Goal: Transaction & Acquisition: Purchase product/service

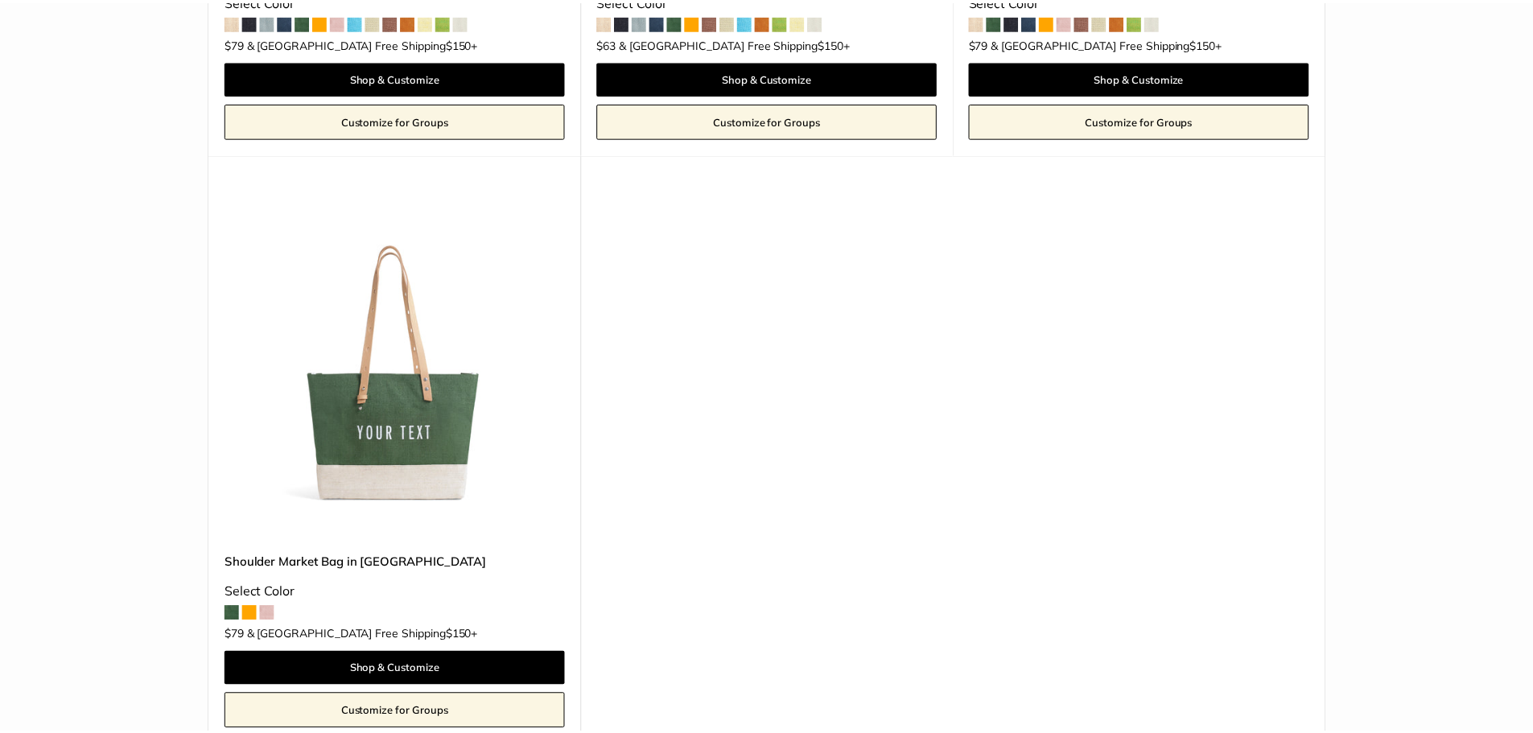
scroll to position [644, 0]
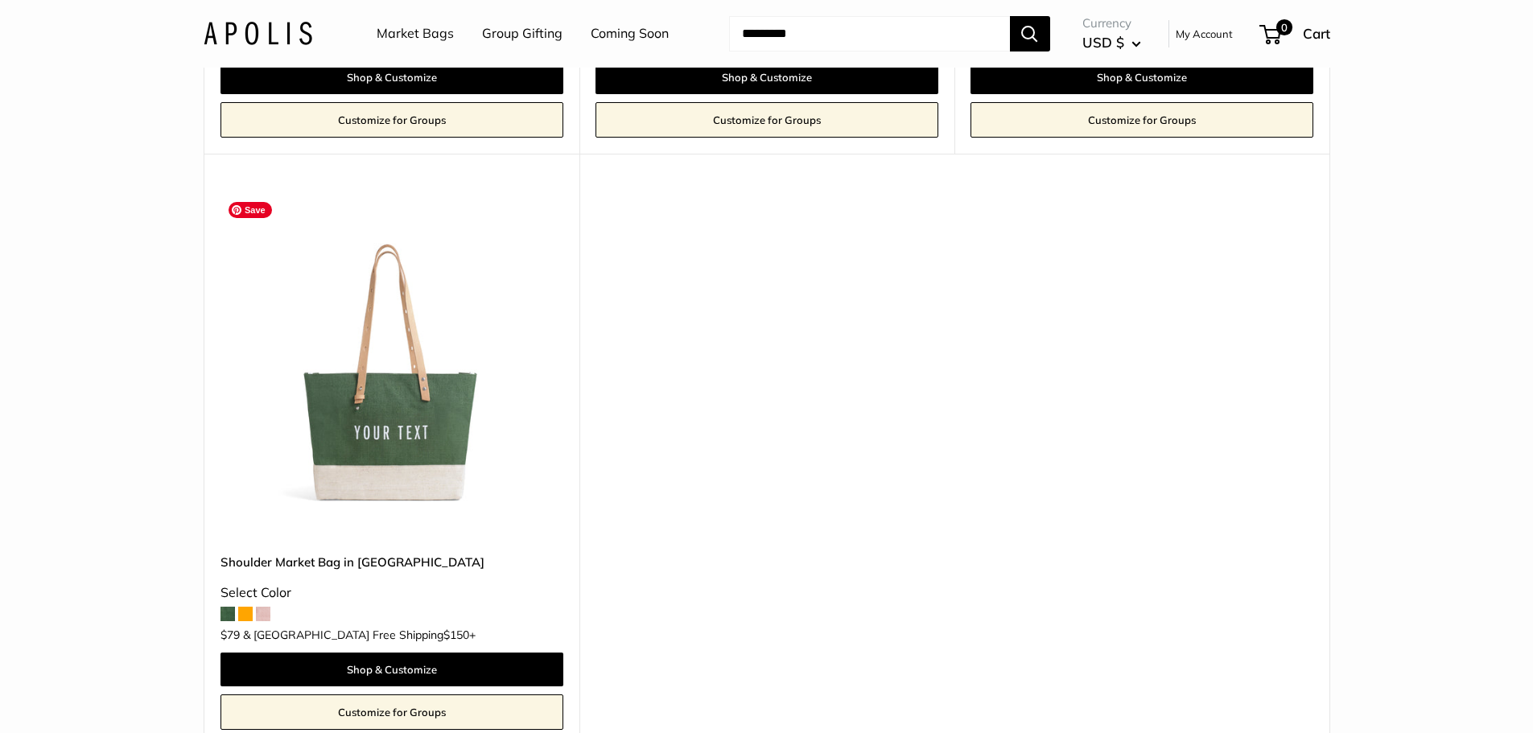
click at [0, 0] on img at bounding box center [0, 0] width 0 height 0
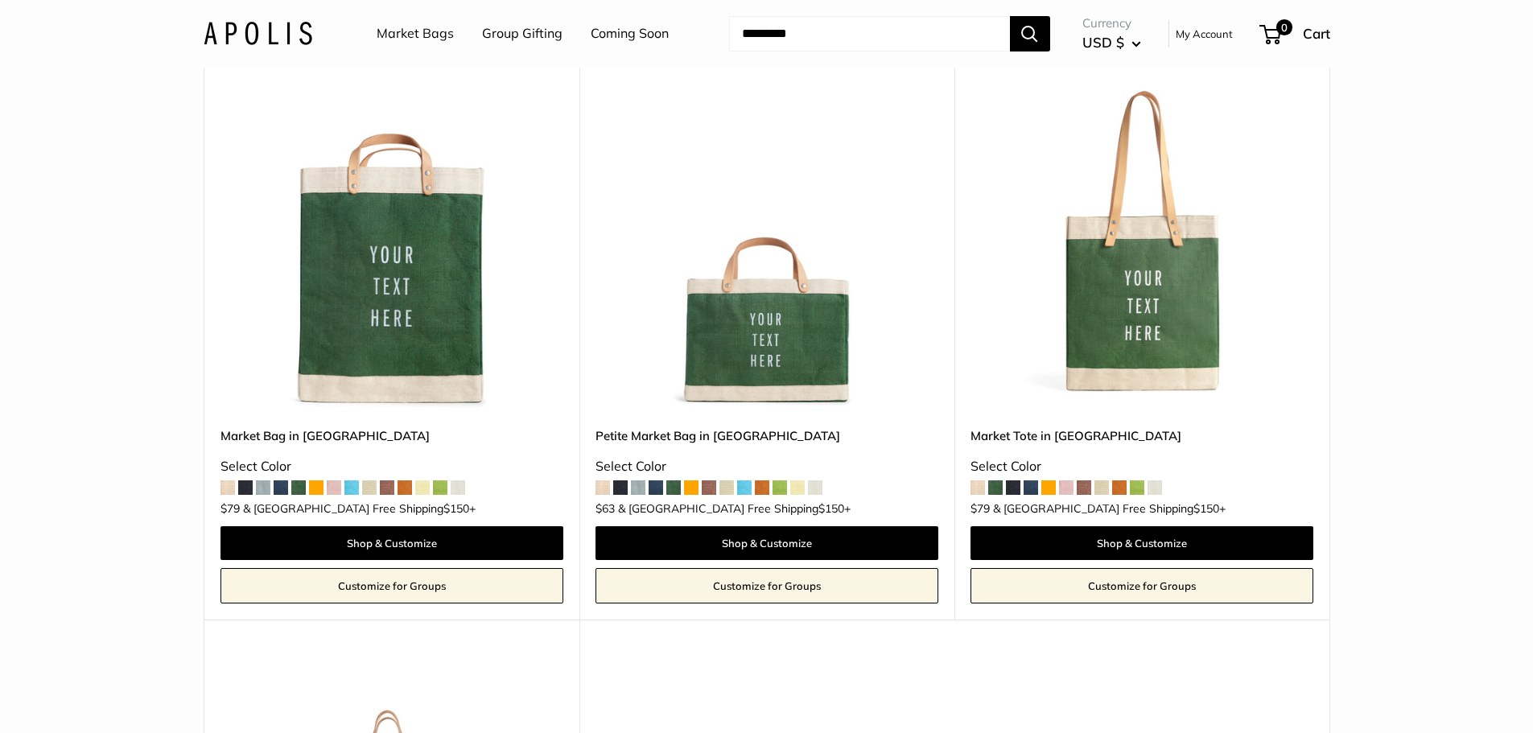
scroll to position [161, 0]
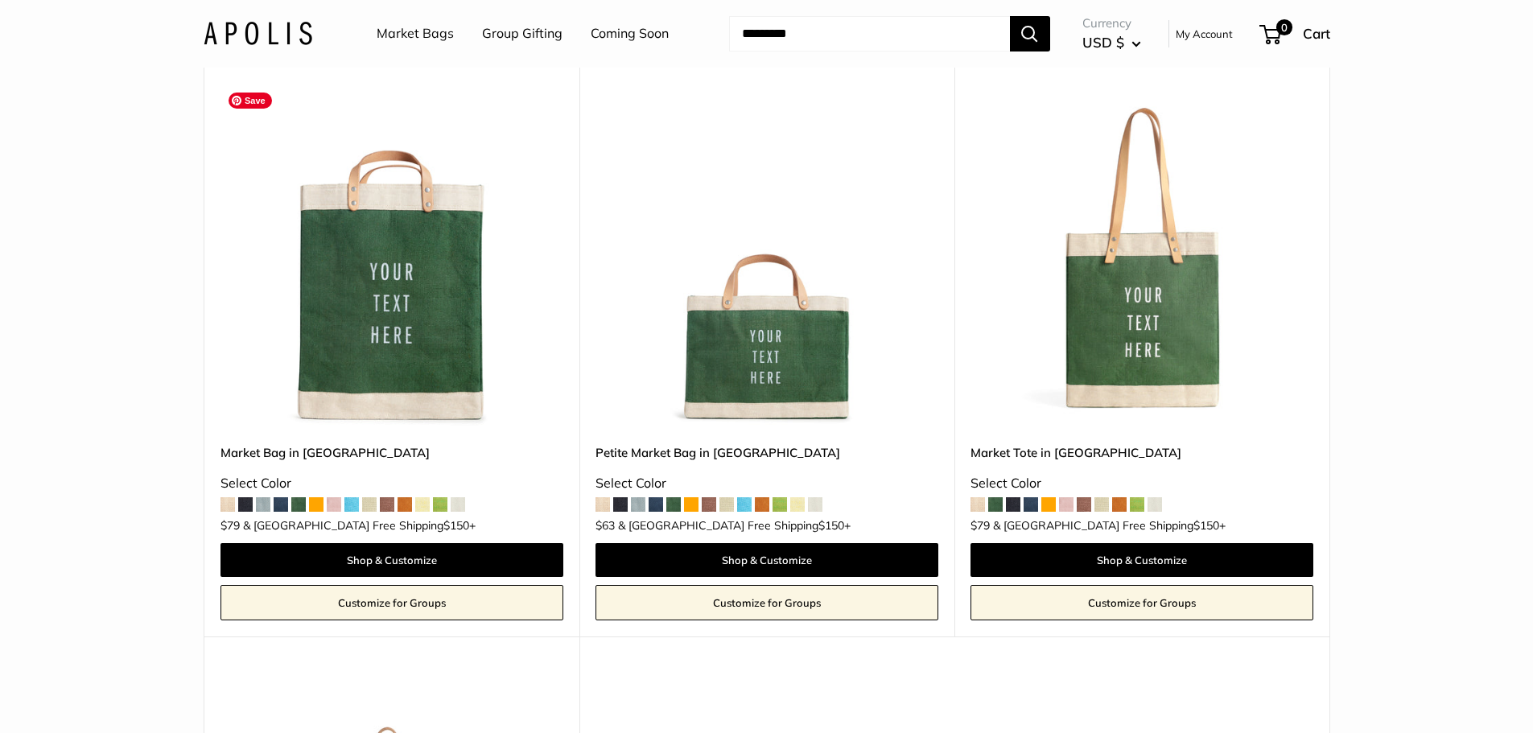
click at [0, 0] on img at bounding box center [0, 0] width 0 height 0
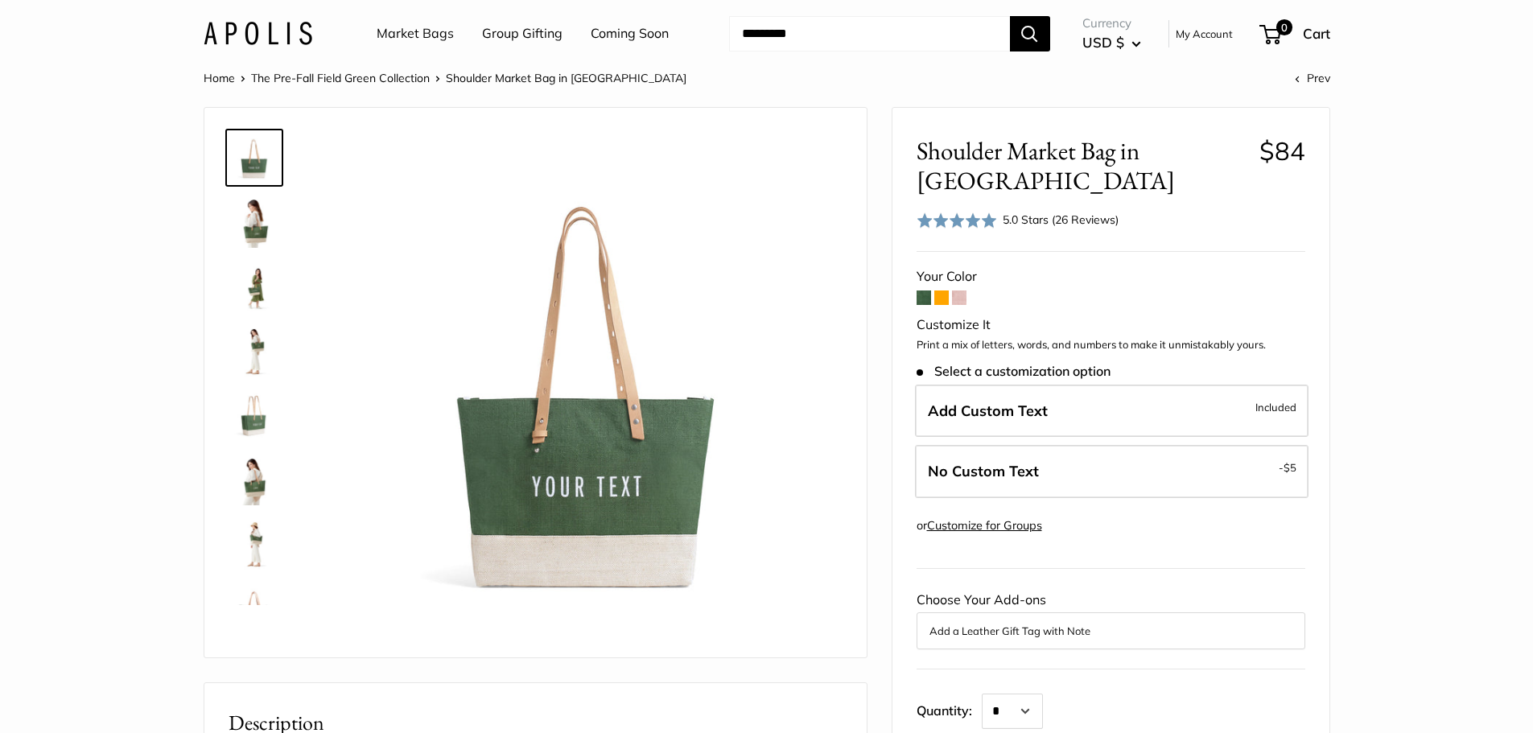
click at [921, 296] on span at bounding box center [923, 297] width 14 height 14
click at [259, 355] on img at bounding box center [253, 350] width 51 height 51
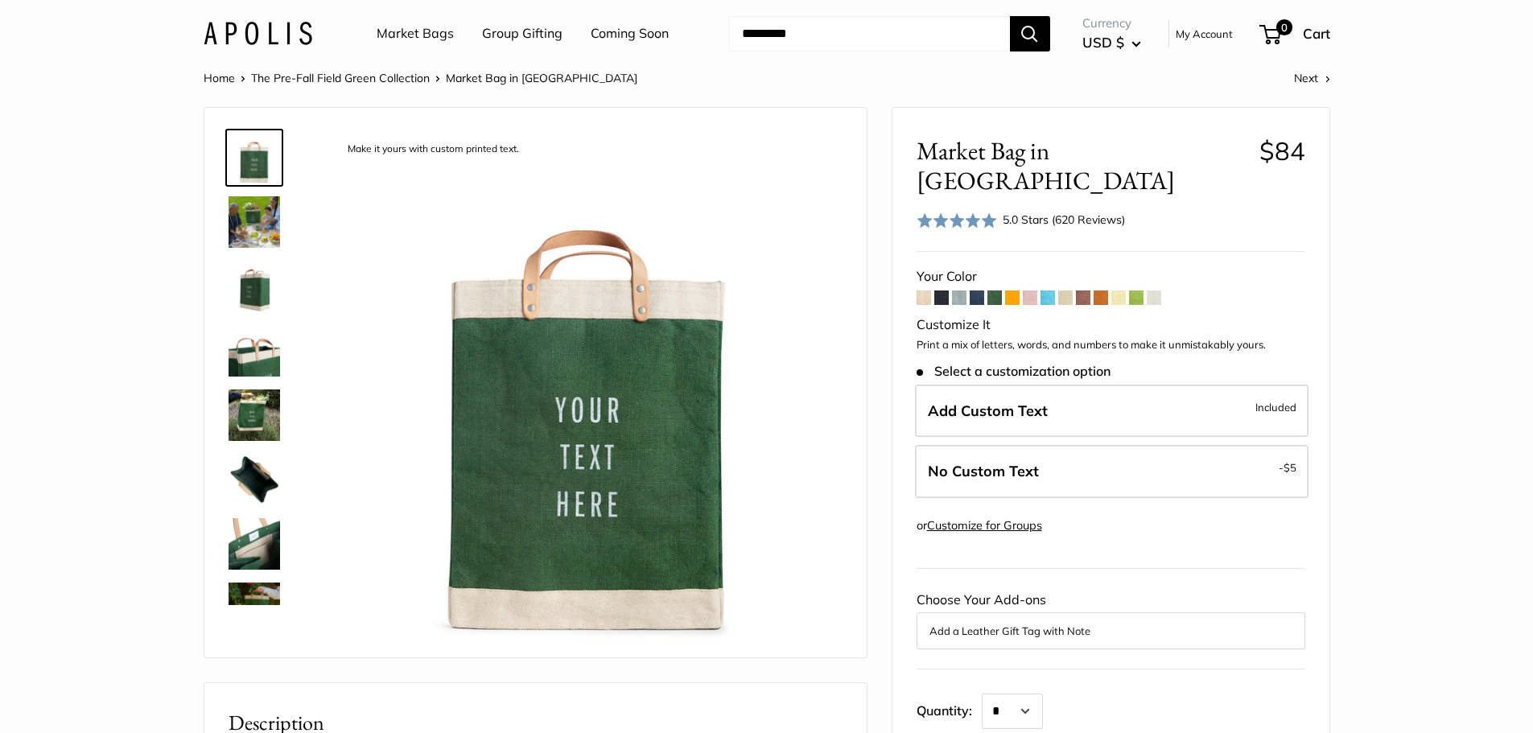
click at [265, 411] on img at bounding box center [253, 414] width 51 height 51
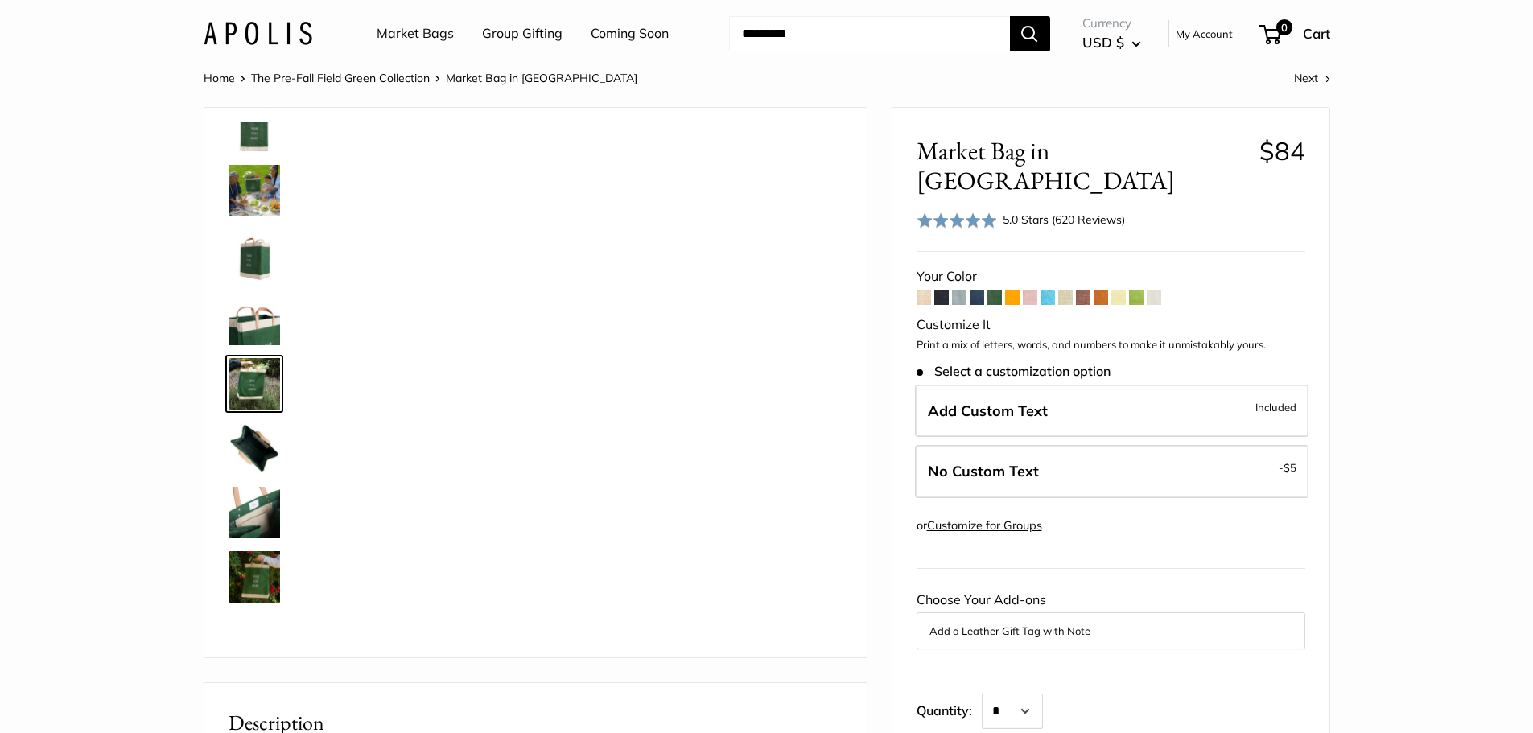
scroll to position [50, 0]
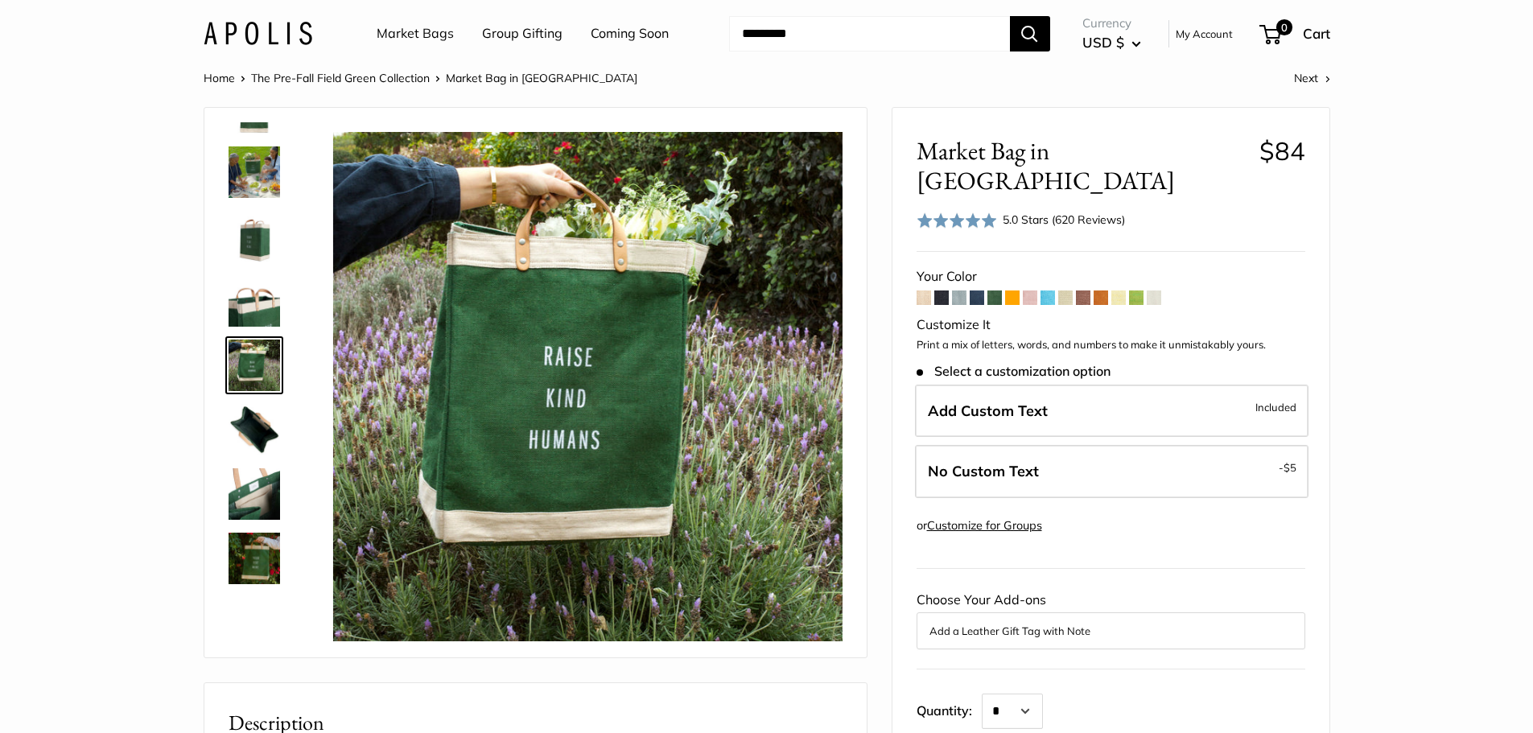
click at [261, 499] on img at bounding box center [253, 493] width 51 height 51
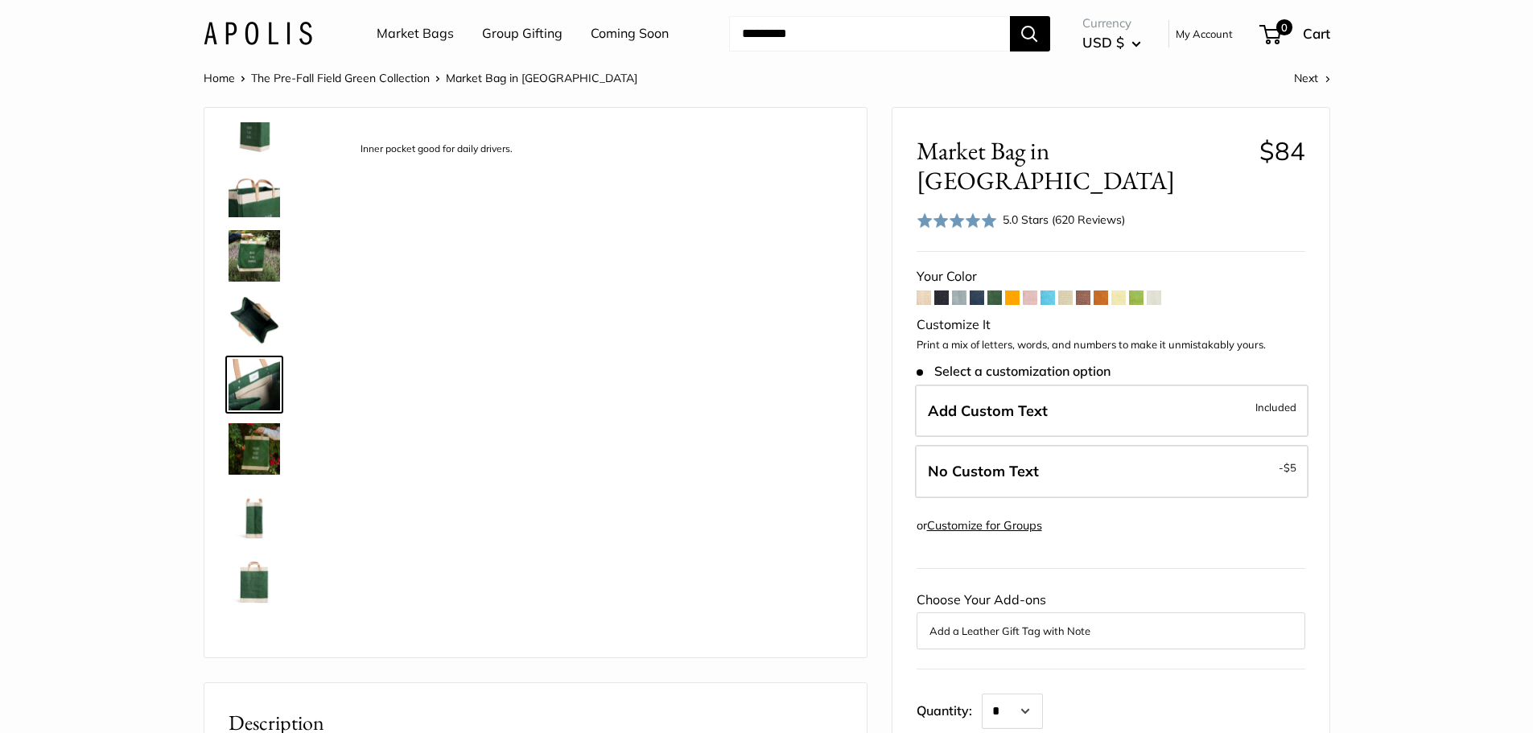
scroll to position [179, 0]
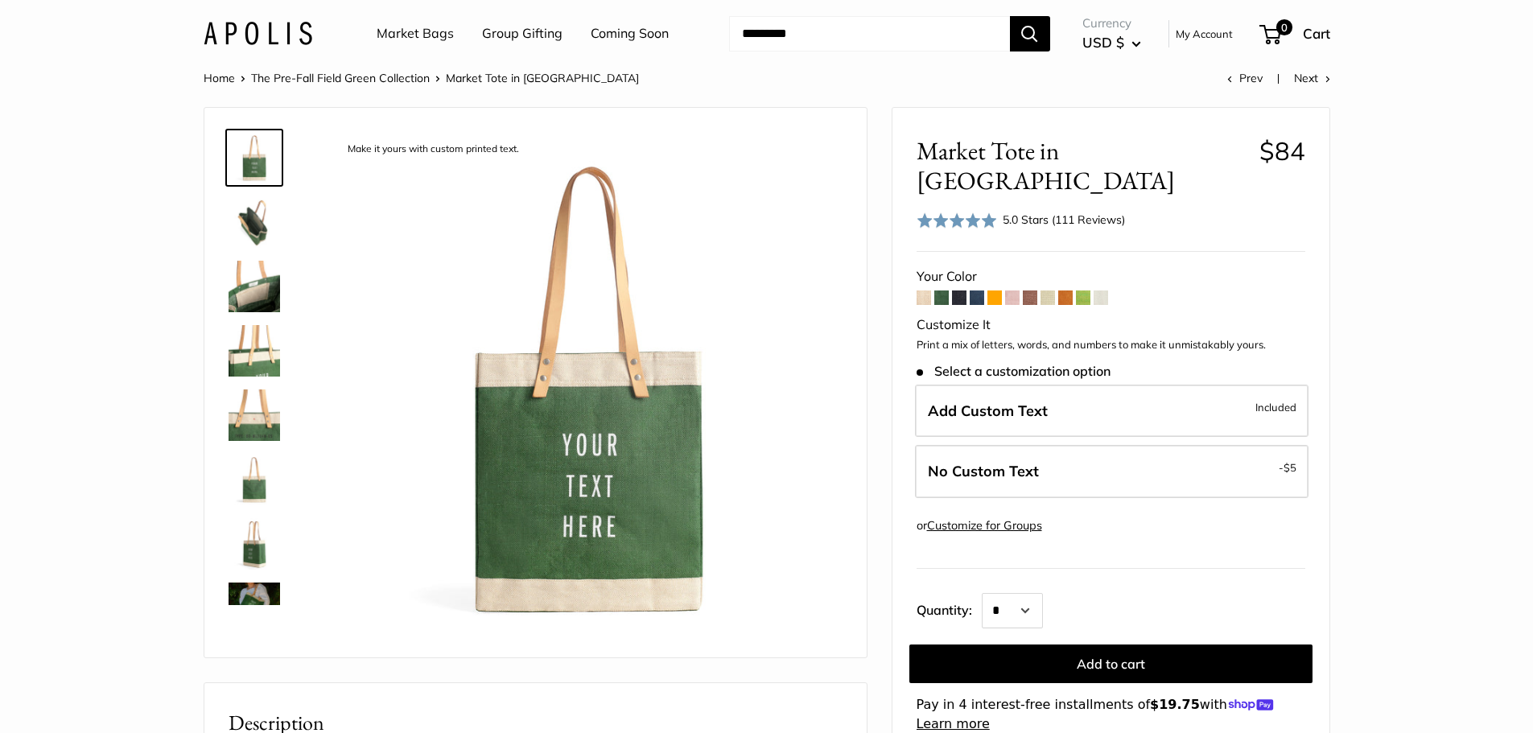
click at [249, 595] on img at bounding box center [253, 607] width 51 height 51
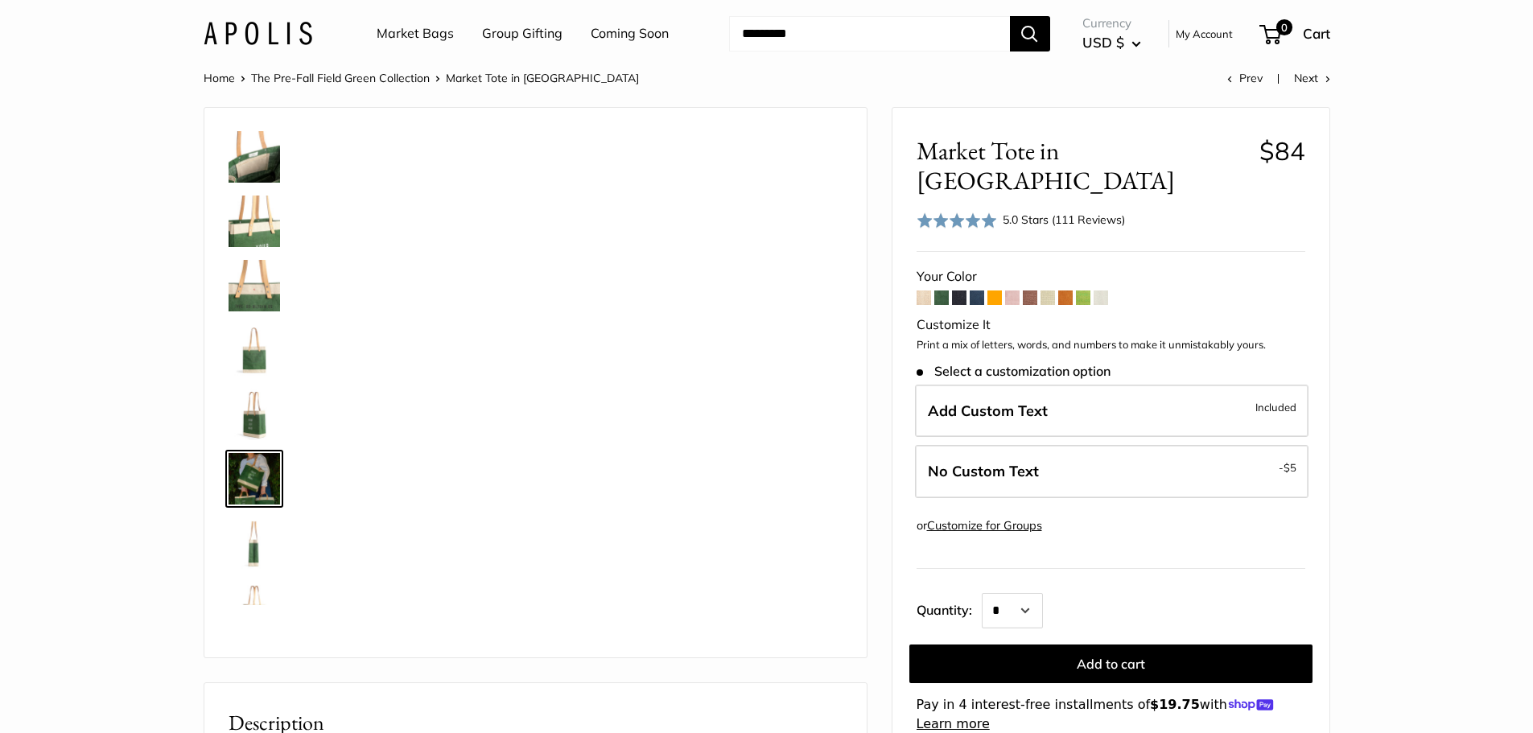
scroll to position [243, 0]
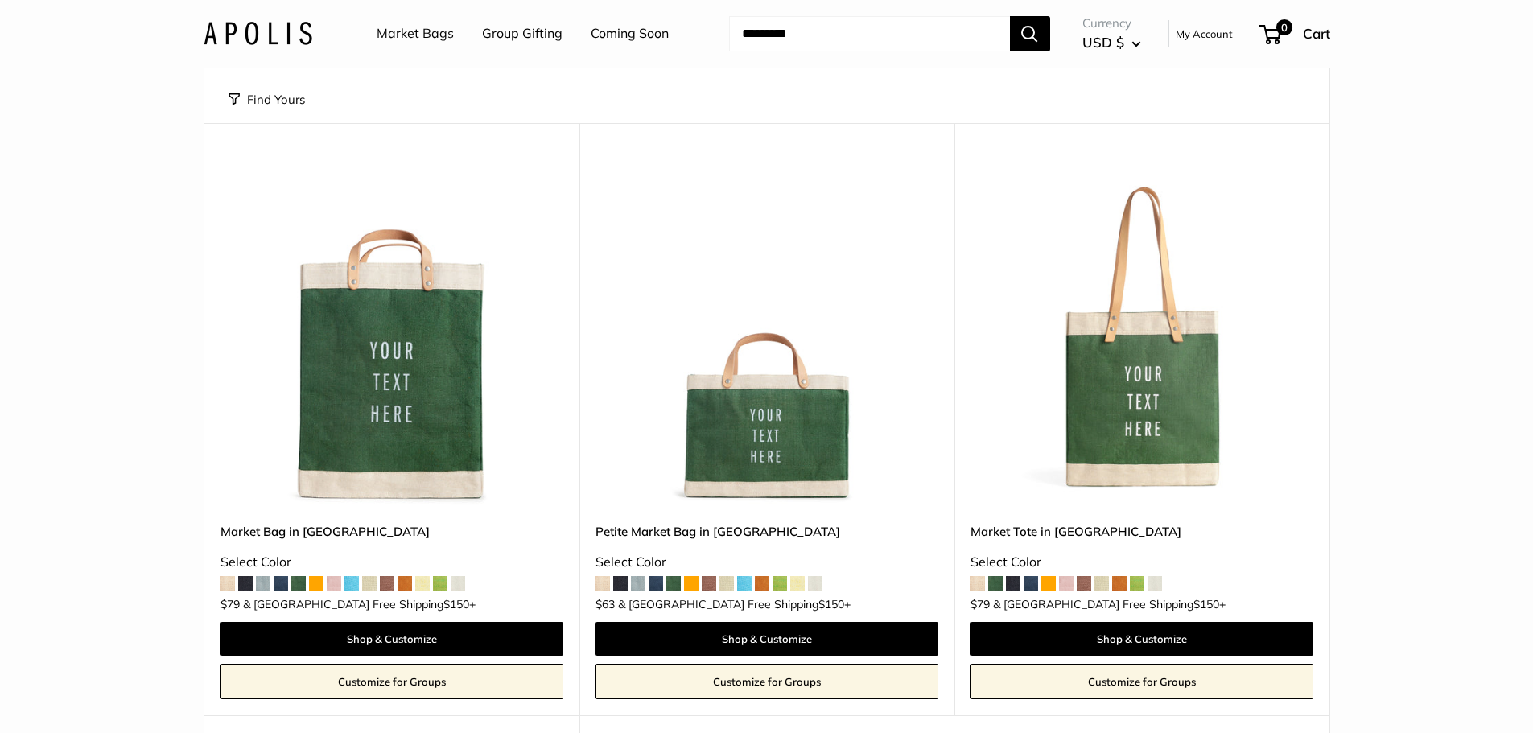
scroll to position [80, 0]
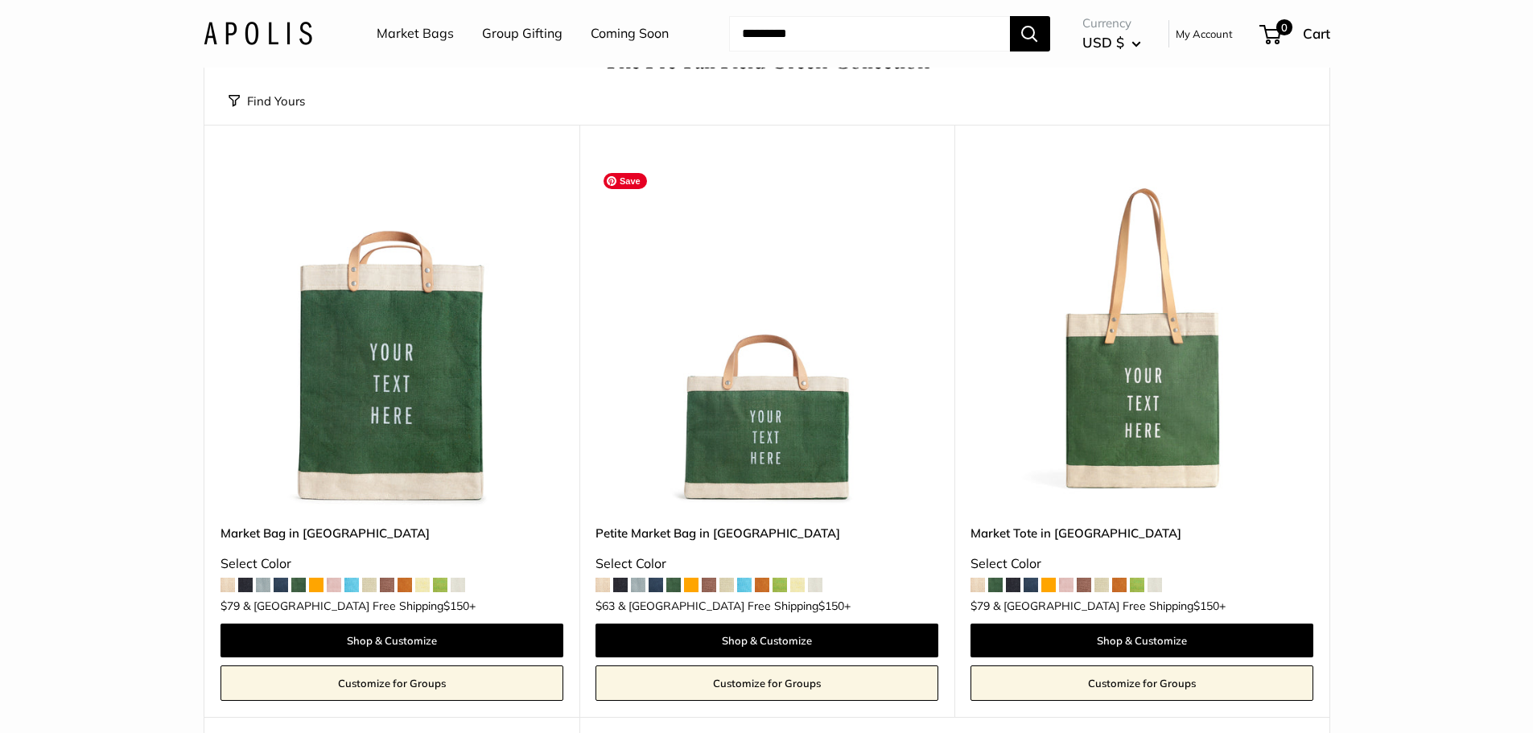
click at [0, 0] on img at bounding box center [0, 0] width 0 height 0
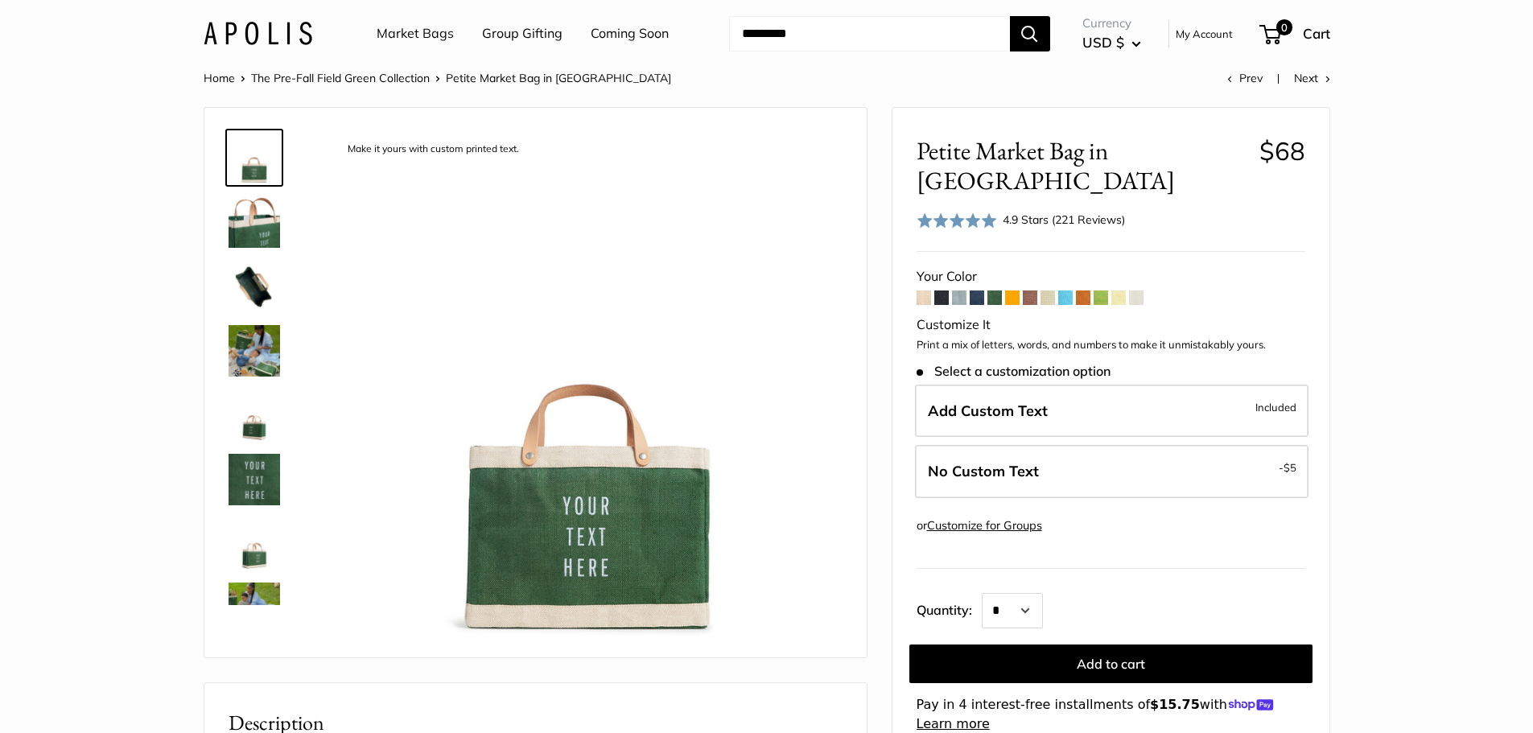
click at [266, 345] on img at bounding box center [253, 350] width 51 height 51
